Goal: Navigation & Orientation: Go to known website

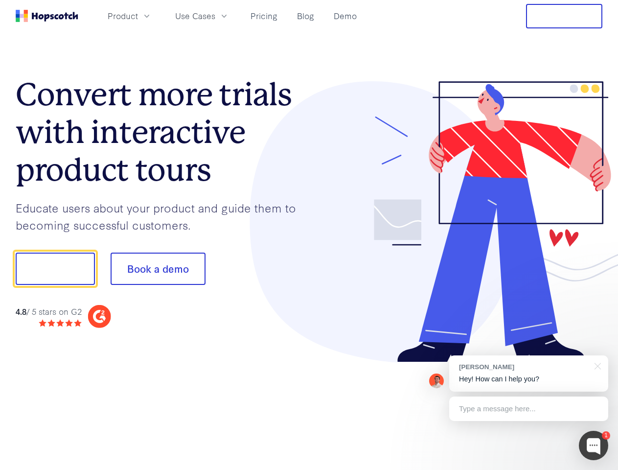
click at [309, 235] on div at bounding box center [456, 222] width 294 height 282
click at [138, 16] on span "Product" at bounding box center [123, 16] width 30 height 12
click at [215, 16] on span "Use Cases" at bounding box center [195, 16] width 40 height 12
click at [565, 16] on button "Free Trial" at bounding box center [564, 16] width 76 height 24
click at [55, 269] on button "Show me!" at bounding box center [55, 269] width 79 height 32
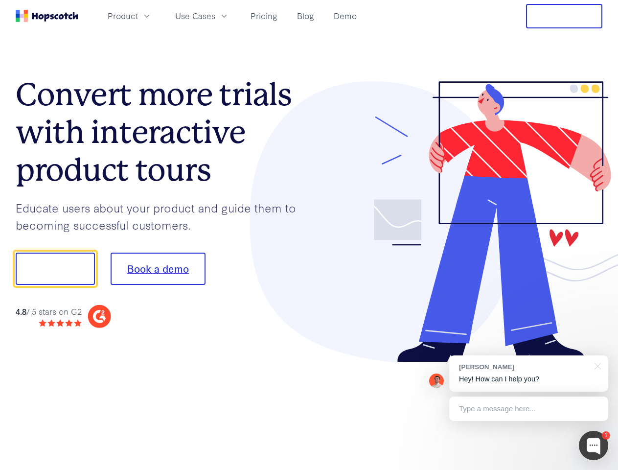
click at [158, 269] on button "Book a demo" at bounding box center [158, 269] width 95 height 32
click at [594, 446] on div at bounding box center [593, 445] width 29 height 29
click at [529, 374] on div "[PERSON_NAME] Hey! How can I help you?" at bounding box center [529, 373] width 159 height 36
click at [596, 470] on div "1 [PERSON_NAME] Hey! How can I help you? Type a message here... Free live chat …" at bounding box center [309, 470] width 618 height 0
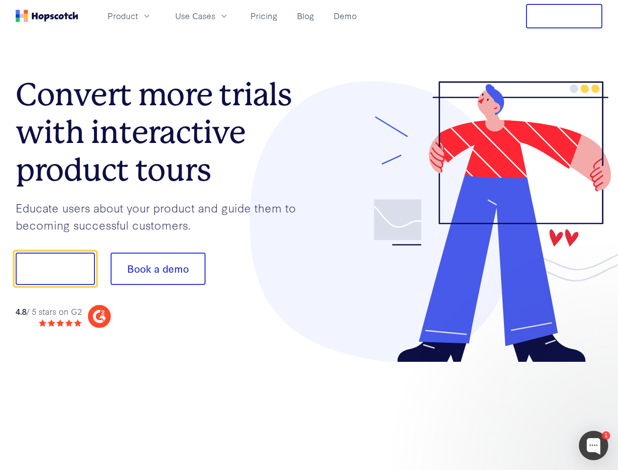
click at [529, 409] on div at bounding box center [517, 333] width 184 height 195
